Goal: Book appointment/travel/reservation

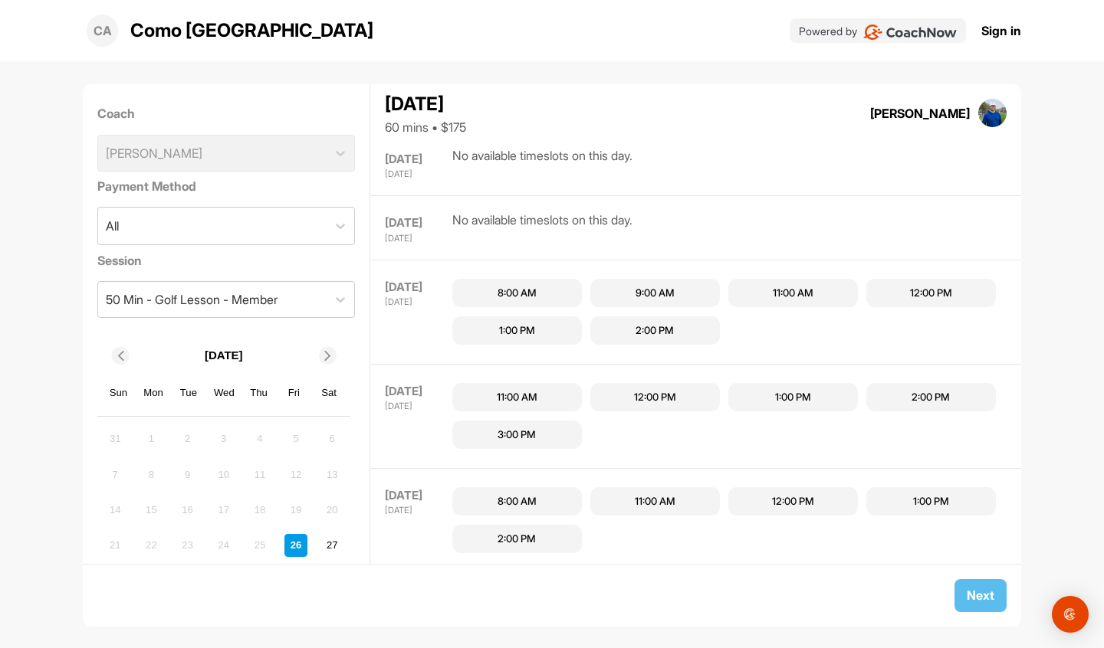
scroll to position [189, 0]
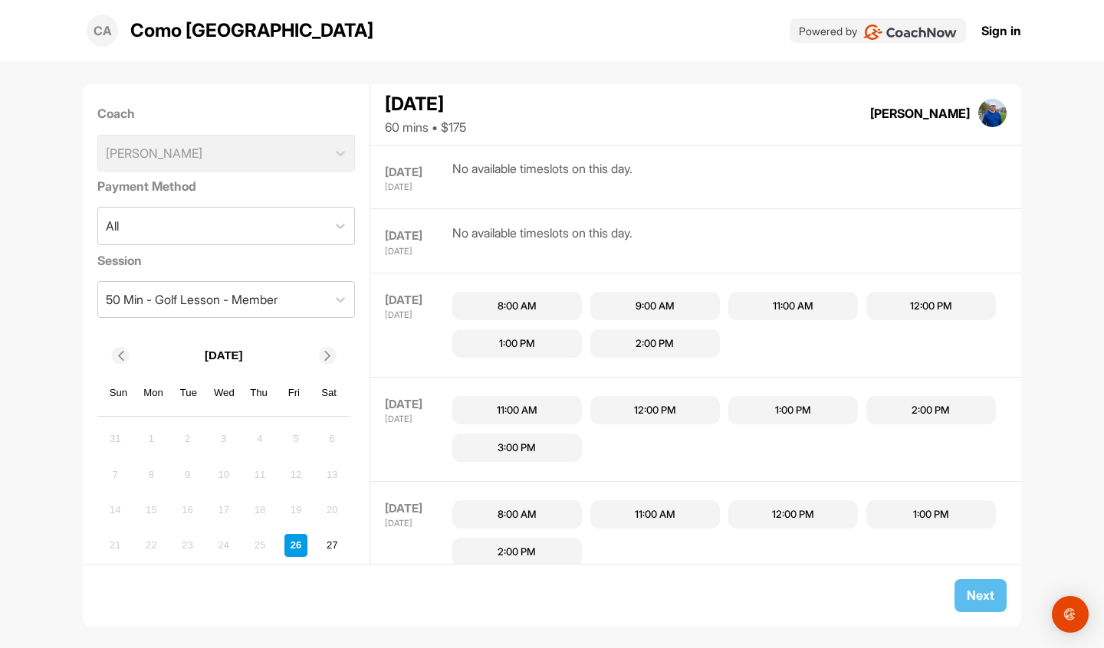
click at [793, 403] on div "1:00 PM" at bounding box center [793, 410] width 36 height 15
click at [982, 601] on span "Next" at bounding box center [981, 595] width 28 height 15
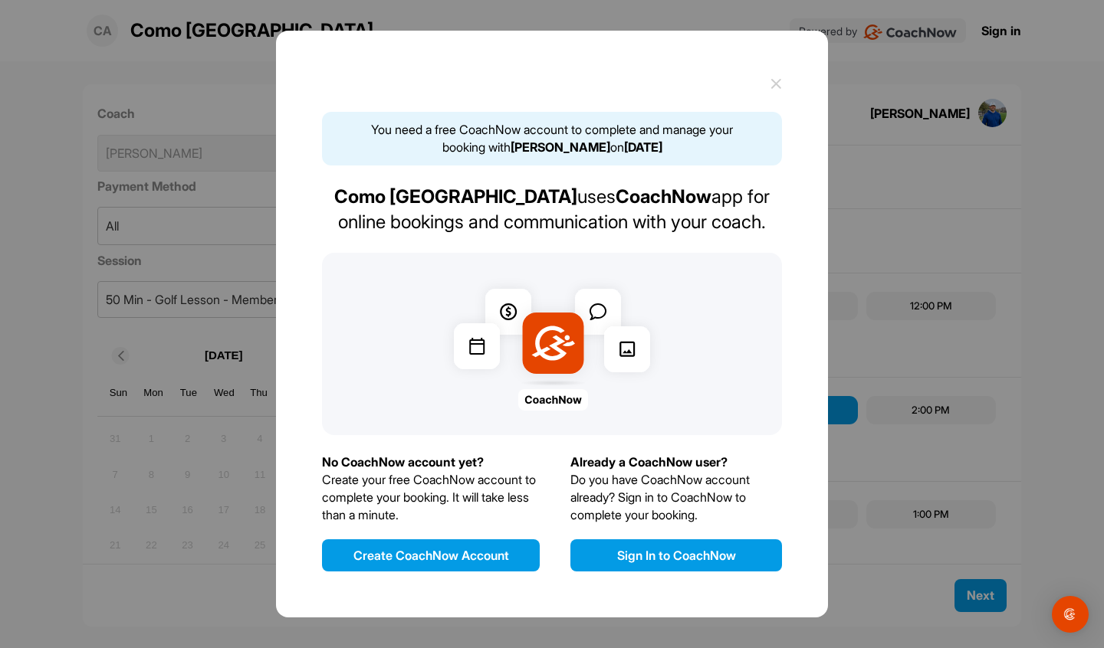
click at [678, 570] on button "Sign In to CoachNow" at bounding box center [676, 556] width 212 height 32
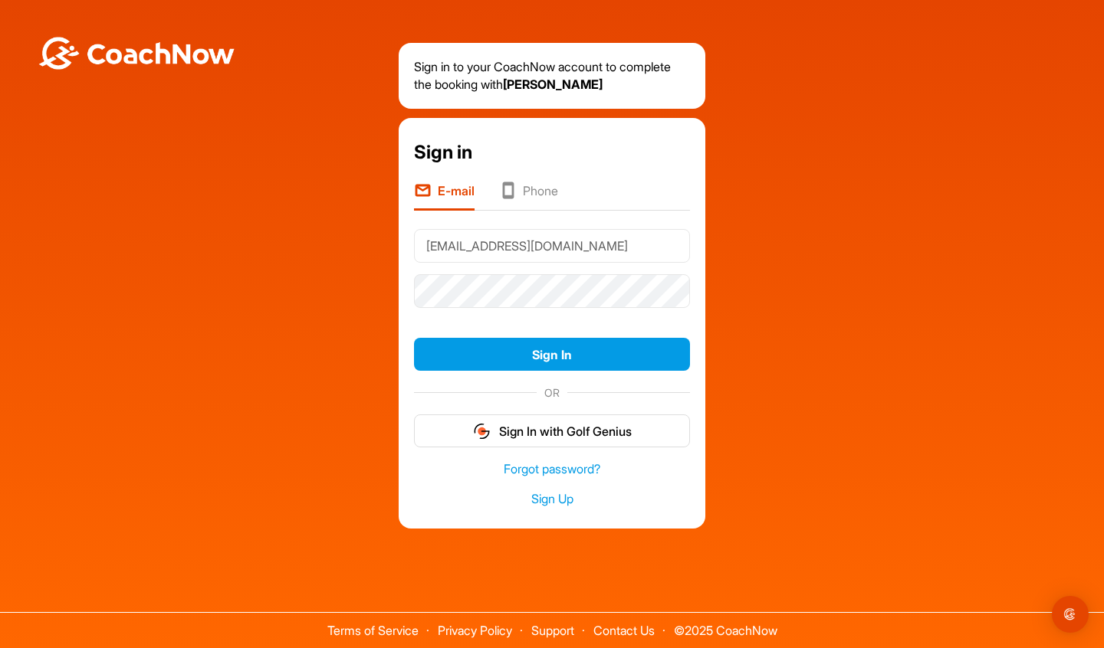
type input "[EMAIL_ADDRESS][DOMAIN_NAME]"
click at [552, 354] on button "Sign In" at bounding box center [552, 354] width 276 height 33
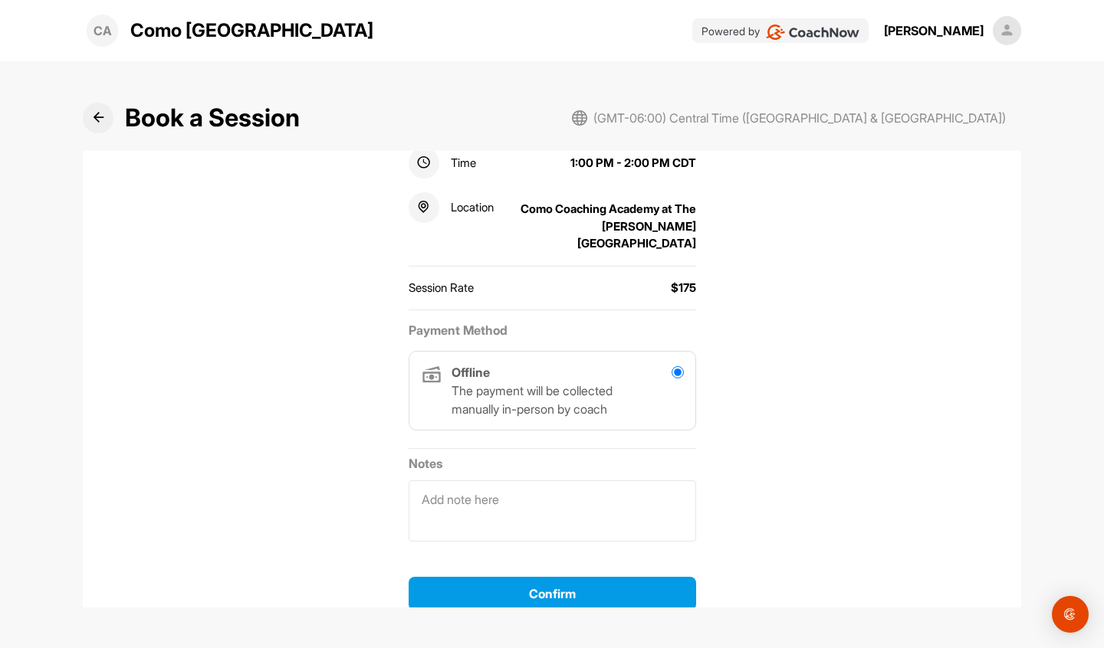
scroll to position [294, 0]
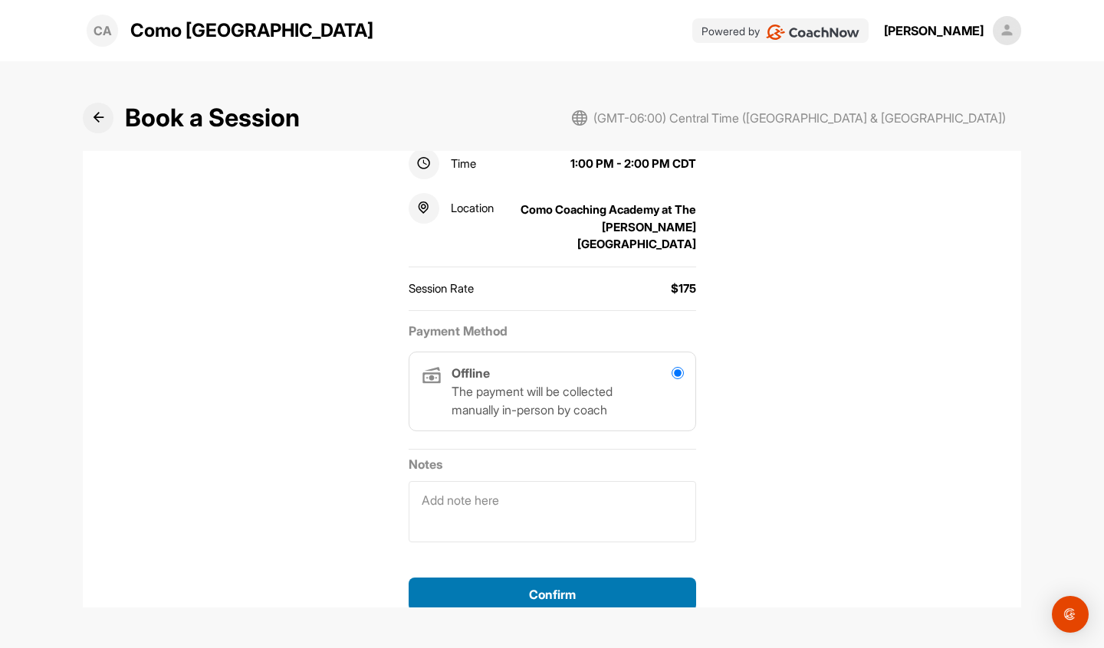
click at [571, 587] on span "Confirm" at bounding box center [552, 594] width 47 height 15
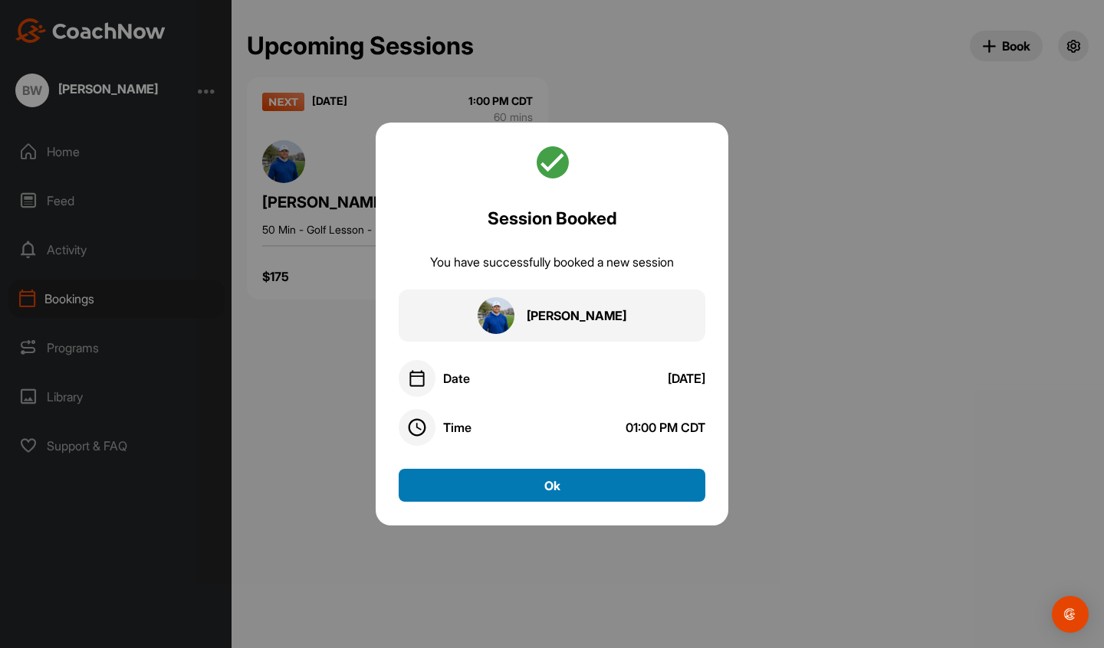
click at [558, 484] on button "Ok" at bounding box center [552, 485] width 307 height 33
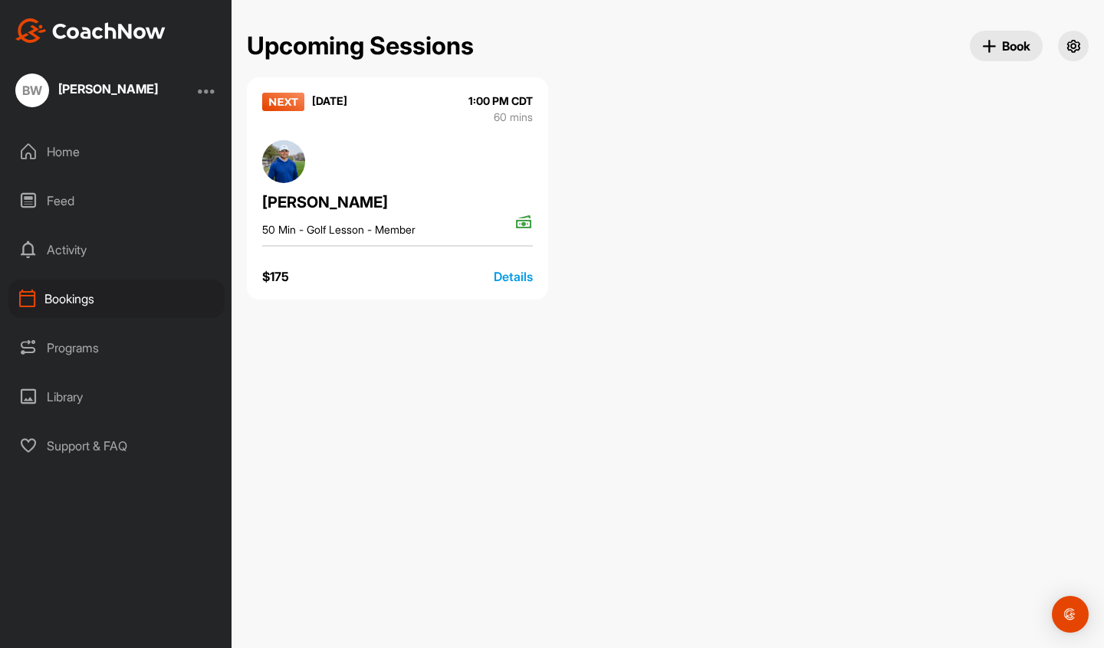
click at [204, 97] on div at bounding box center [207, 90] width 18 height 18
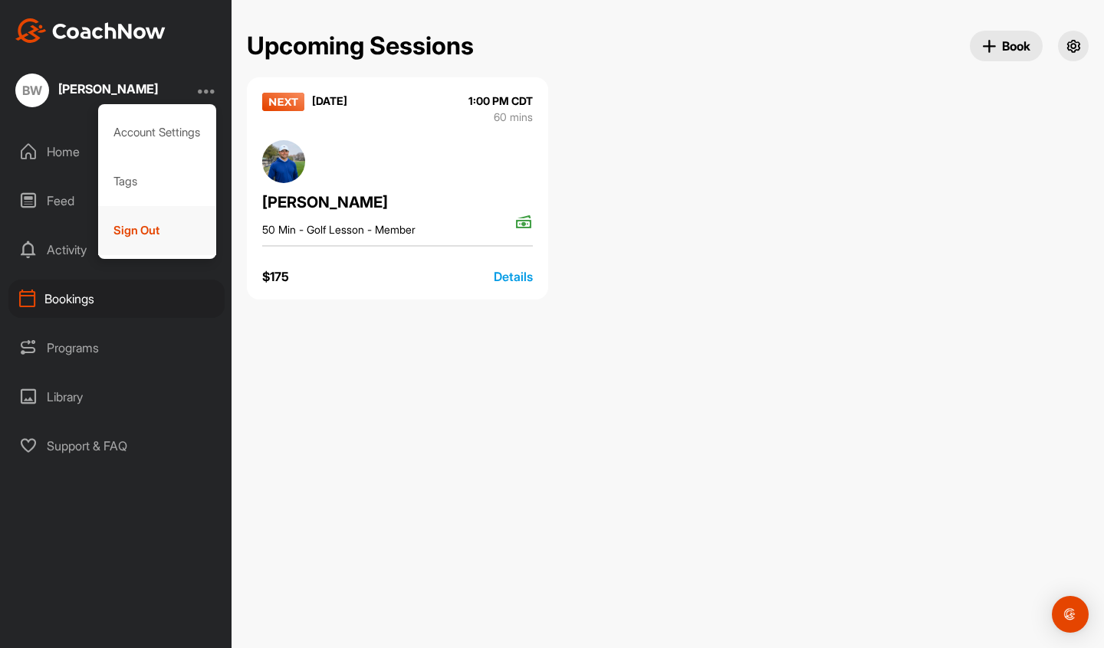
click at [139, 229] on div "Sign Out" at bounding box center [157, 230] width 119 height 49
